Goal: Transaction & Acquisition: Purchase product/service

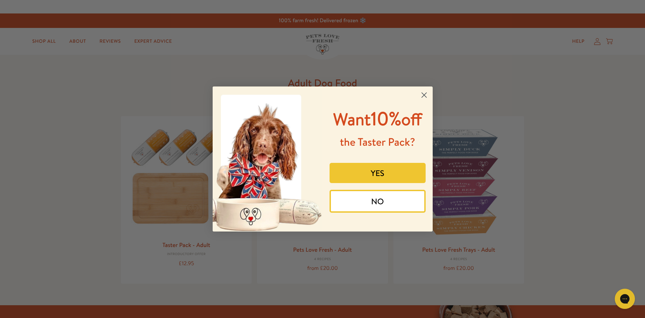
click at [423, 92] on circle "Close dialog" at bounding box center [423, 94] width 11 height 11
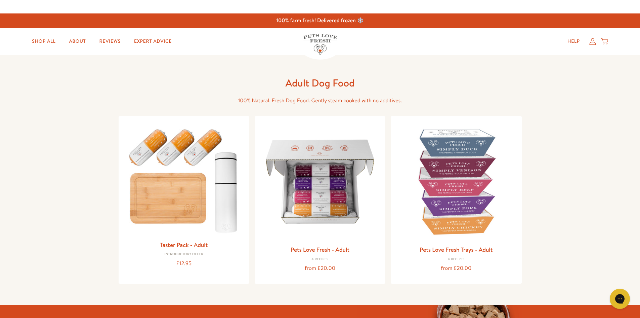
click at [593, 40] on icon at bounding box center [592, 41] width 7 height 7
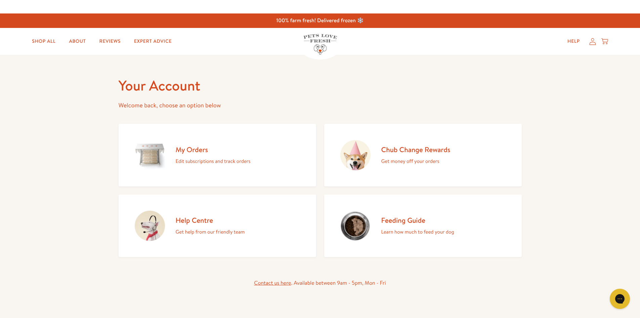
click at [192, 152] on h2 "My Orders" at bounding box center [213, 149] width 75 height 9
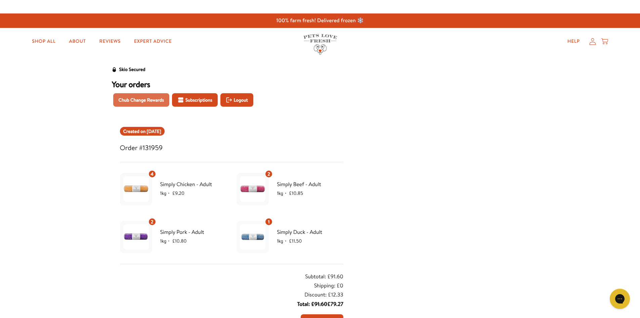
click at [139, 99] on span "Chub Change Rewards" at bounding box center [141, 99] width 45 height 7
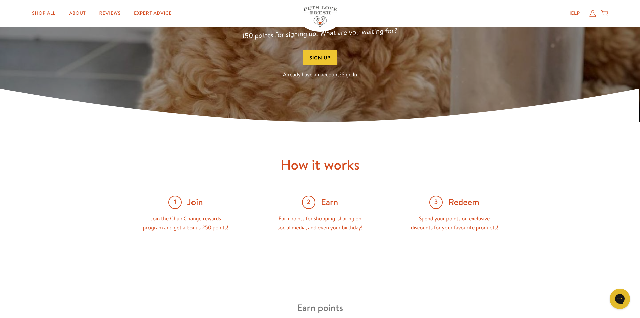
scroll to position [61, 0]
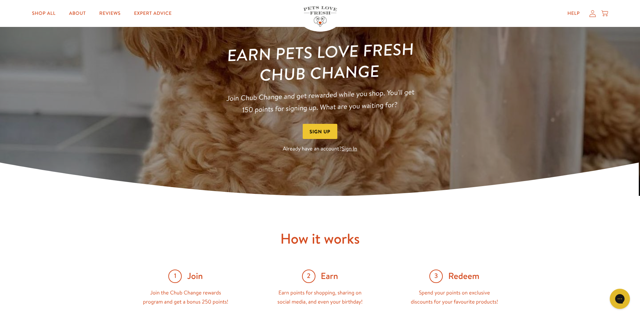
click at [352, 150] on link "Sign In" at bounding box center [349, 148] width 15 height 7
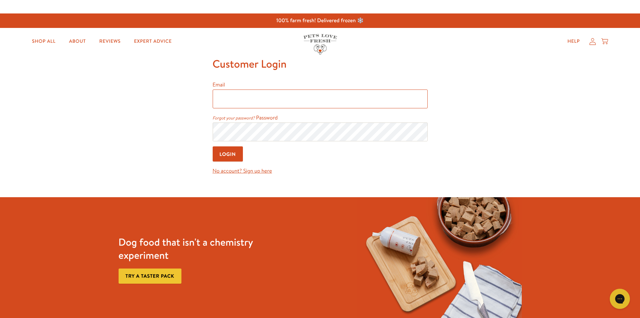
type input "halina.wooldridge@win-health.com"
click at [229, 154] on input "Login" at bounding box center [228, 153] width 31 height 15
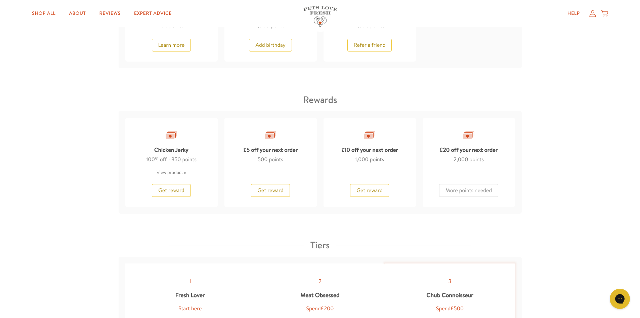
scroll to position [533, 0]
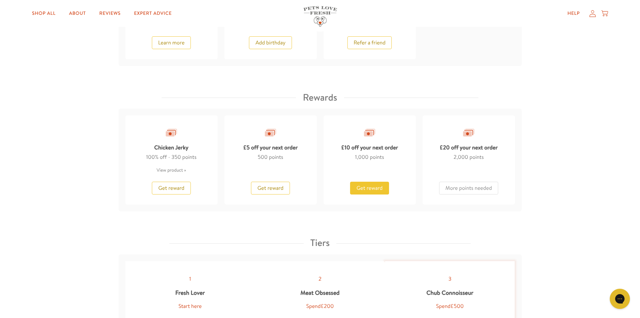
click at [379, 187] on span "Get reward" at bounding box center [370, 187] width 26 height 7
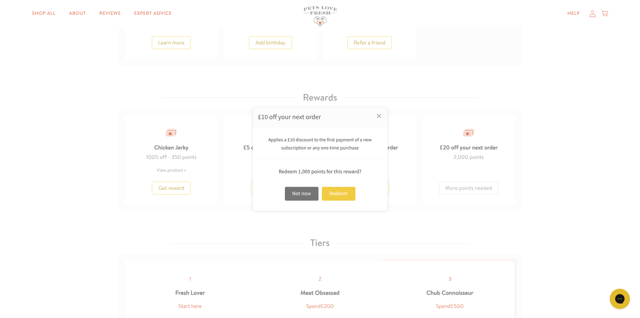
click at [334, 195] on div "Redeem" at bounding box center [339, 193] width 34 height 14
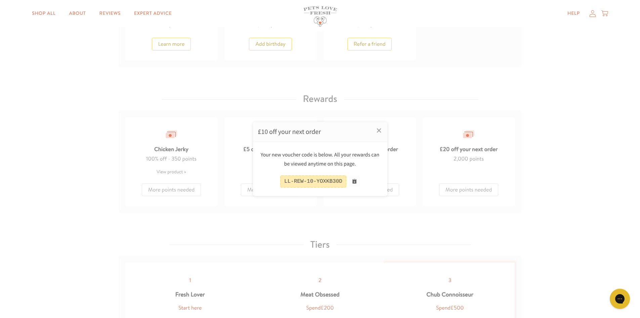
scroll to position [534, 0]
drag, startPoint x: 340, startPoint y: 179, endPoint x: 278, endPoint y: 187, distance: 62.3
click at [282, 185] on div "LL-REW-10-YOXKB30D" at bounding box center [320, 181] width 124 height 12
copy div "LL-REW-10-YOXKB30D"
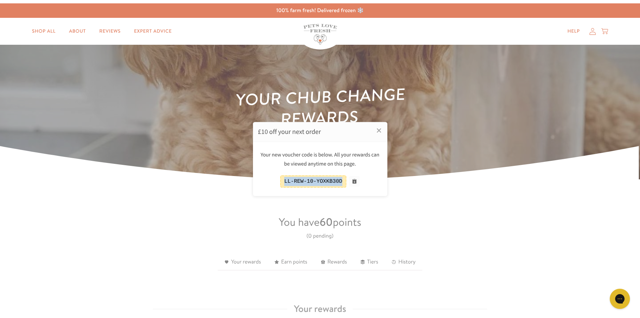
scroll to position [0, 0]
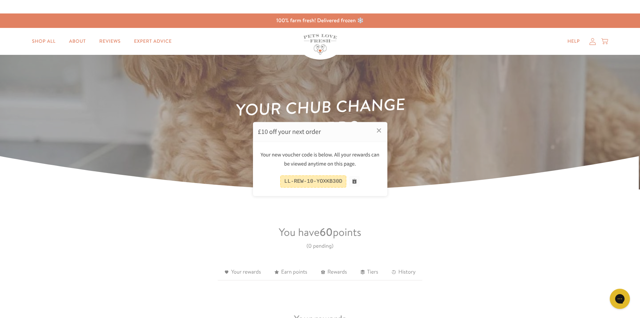
click at [53, 41] on div at bounding box center [320, 159] width 640 height 318
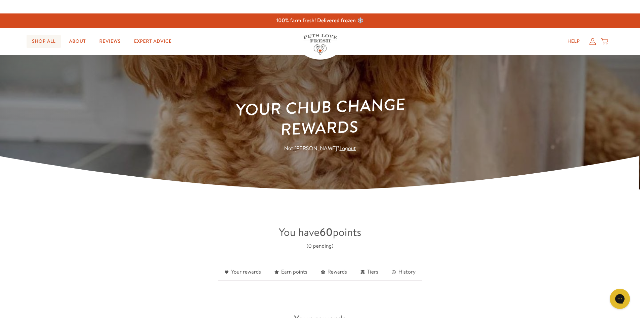
click at [44, 38] on link "Shop All" at bounding box center [44, 41] width 34 height 13
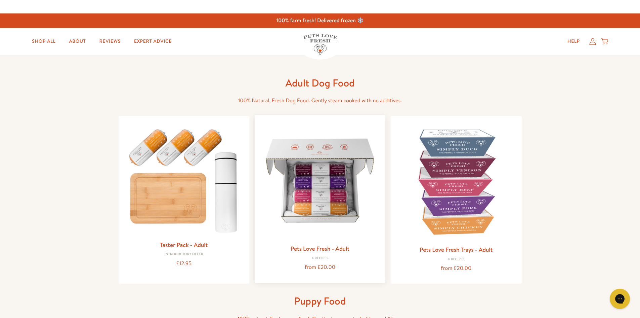
click at [338, 198] on img at bounding box center [320, 180] width 120 height 120
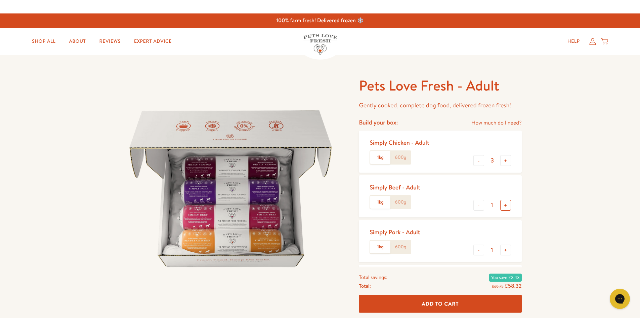
click at [505, 206] on button "+" at bounding box center [505, 205] width 11 height 11
type input "2"
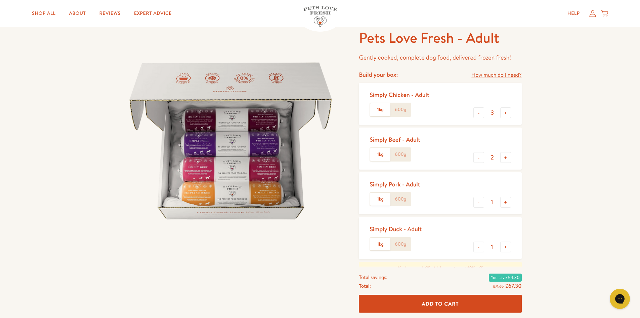
scroll to position [50, 0]
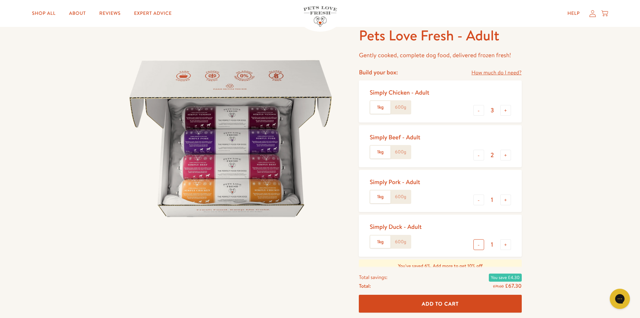
click at [479, 243] on button "-" at bounding box center [478, 244] width 11 height 11
type input "0"
click at [506, 200] on button "+" at bounding box center [505, 199] width 11 height 11
type input "2"
click at [506, 112] on button "+" at bounding box center [505, 110] width 11 height 11
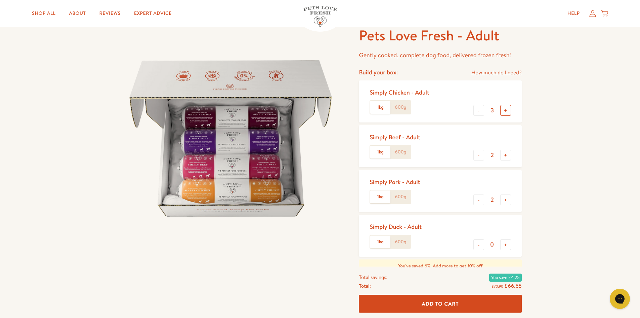
type input "4"
click at [507, 156] on button "+" at bounding box center [505, 155] width 11 height 11
type input "3"
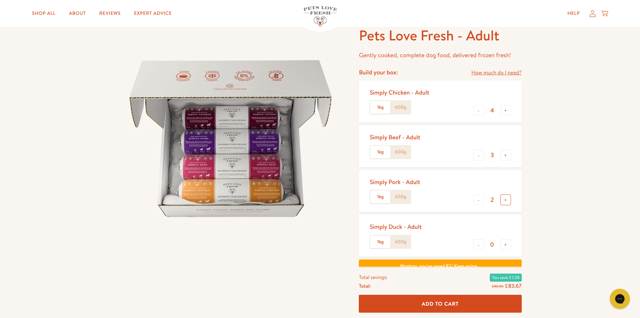
click at [506, 198] on button "+" at bounding box center [505, 199] width 11 height 11
type input "3"
click at [450, 303] on span "Add To Cart" at bounding box center [440, 303] width 37 height 7
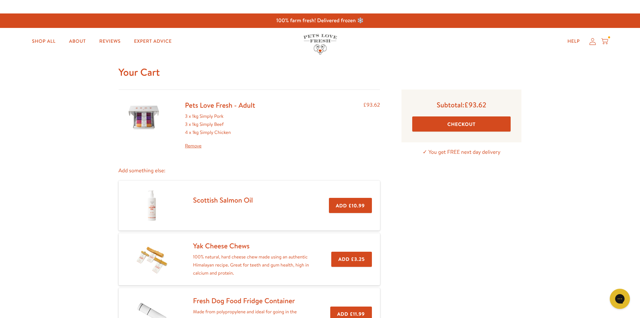
click at [462, 122] on button "Checkout" at bounding box center [461, 123] width 98 height 15
